Goal: Communication & Community: Answer question/provide support

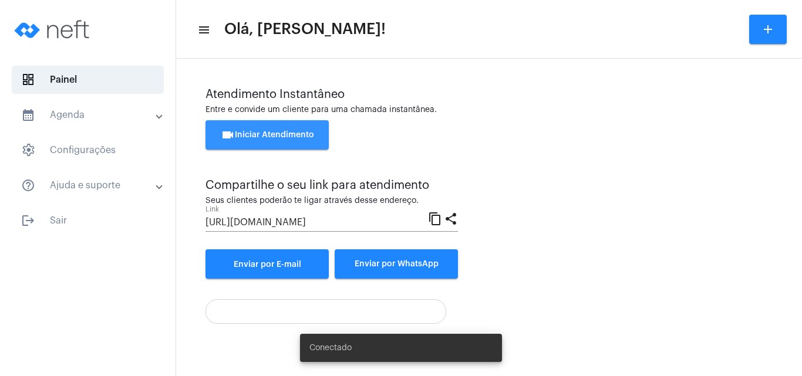
click at [257, 138] on span "videocam Iniciar Atendimento" at bounding box center [267, 135] width 93 height 8
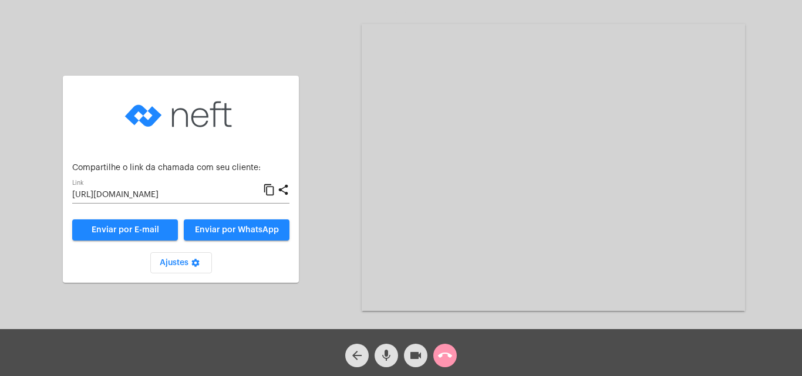
click at [269, 187] on mat-icon "content_copy" at bounding box center [269, 190] width 12 height 14
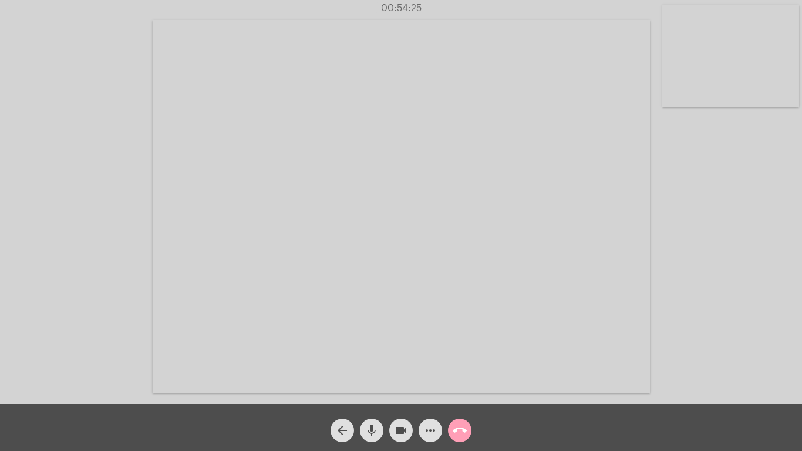
click at [460, 376] on mat-icon "call_end" at bounding box center [459, 430] width 14 height 14
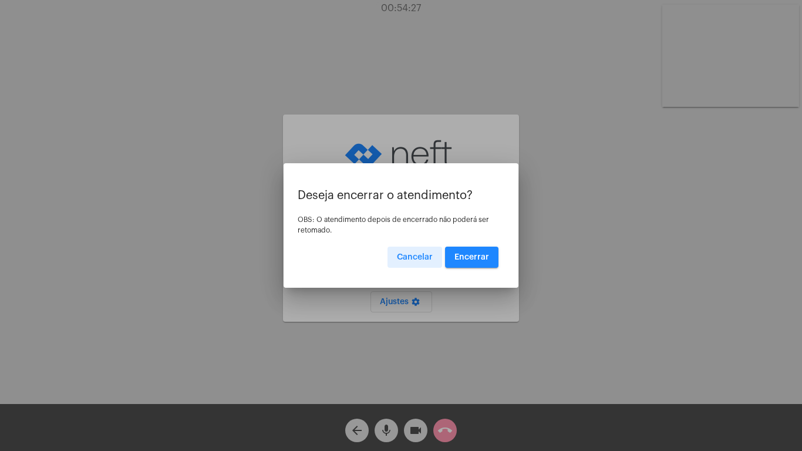
click at [467, 254] on span "Encerrar" at bounding box center [471, 257] width 35 height 8
